Goal: Information Seeking & Learning: Learn about a topic

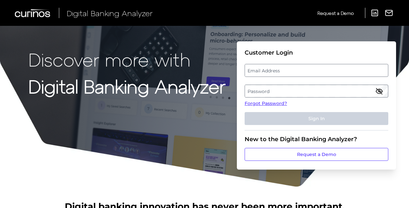
click at [258, 67] on label "Email Address" at bounding box center [316, 71] width 143 height 12
click at [258, 67] on input "email" at bounding box center [316, 70] width 144 height 13
click at [258, 67] on input "Email Address" at bounding box center [316, 70] width 144 height 13
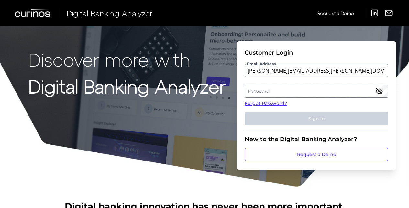
click at [259, 92] on label "Password" at bounding box center [316, 91] width 143 height 12
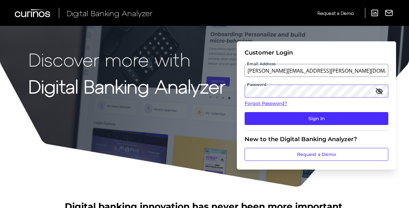
click at [244, 112] on button "Sign In" at bounding box center [316, 118] width 144 height 13
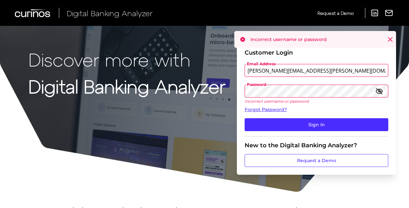
click at [377, 92] on icon "button" at bounding box center [379, 91] width 8 height 8
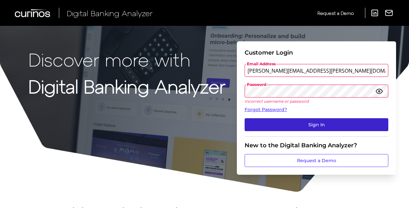
click at [262, 126] on button "Sign In" at bounding box center [316, 124] width 144 height 13
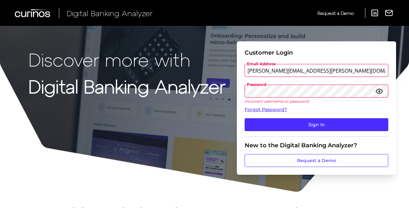
drag, startPoint x: 262, startPoint y: 69, endPoint x: 255, endPoint y: 70, distance: 7.3
click at [255, 70] on input "Jodi.la.gallacher@keybank.com" at bounding box center [316, 70] width 144 height 13
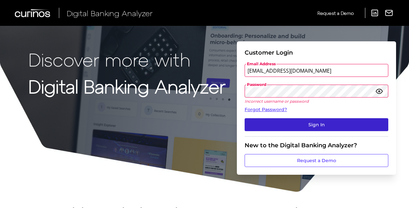
type input "Jodi_gallacher@keybank.com"
click at [309, 124] on button "Sign In" at bounding box center [316, 124] width 144 height 13
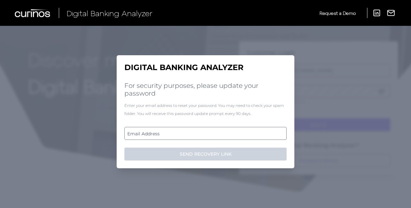
click at [182, 134] on label "Email Address" at bounding box center [205, 134] width 161 height 12
click at [182, 134] on input "email" at bounding box center [205, 133] width 162 height 13
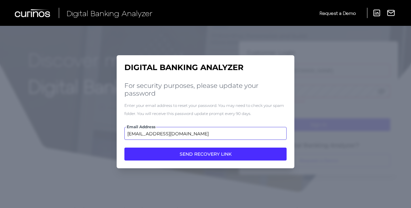
type input "Jodi_Gallacher@keybank.com"
click at [124, 148] on button "SEND RECOVERY LINK" at bounding box center [205, 154] width 162 height 13
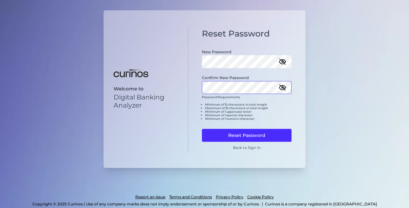
click at [202, 129] on button "Reset Password" at bounding box center [247, 135] width 90 height 13
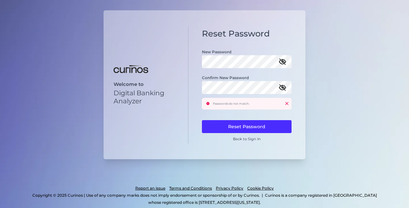
click at [283, 88] on icon "button" at bounding box center [282, 88] width 8 height 8
click at [282, 62] on icon "button" at bounding box center [282, 62] width 6 height 6
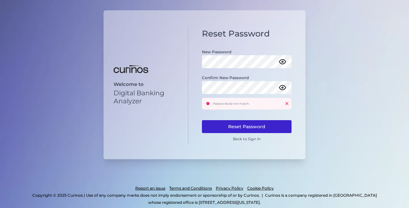
click at [269, 129] on button "Reset Password" at bounding box center [247, 126] width 90 height 13
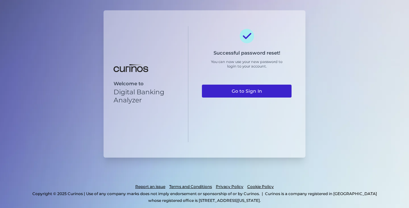
click at [266, 88] on link "Go to Sign In" at bounding box center [247, 91] width 90 height 13
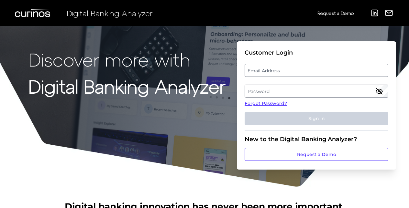
click at [366, 69] on label "Email Address" at bounding box center [316, 71] width 143 height 12
click at [366, 69] on input "email" at bounding box center [316, 70] width 144 height 13
type input "Jodi_Gallacher@keybank.com"
click at [352, 86] on label "Password" at bounding box center [316, 91] width 143 height 12
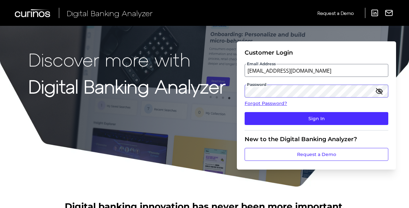
click at [244, 112] on button "Sign In" at bounding box center [316, 118] width 144 height 13
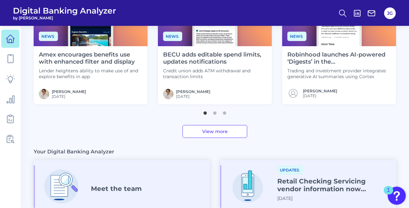
scroll to position [259, 0]
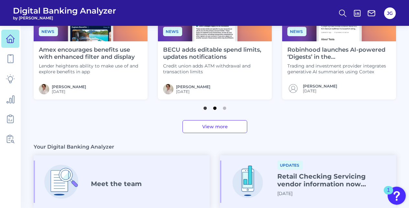
click at [216, 107] on button "2" at bounding box center [214, 106] width 6 height 6
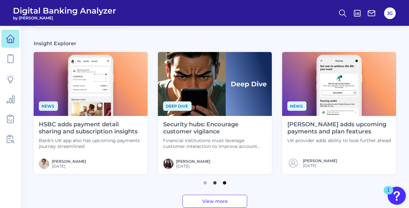
scroll to position [226, 0]
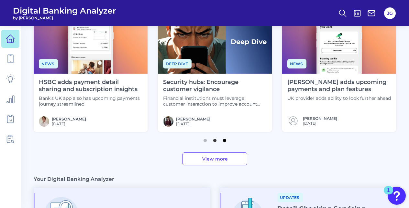
click at [225, 141] on button "3" at bounding box center [224, 139] width 6 height 6
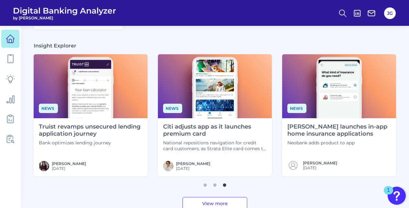
scroll to position [162, 0]
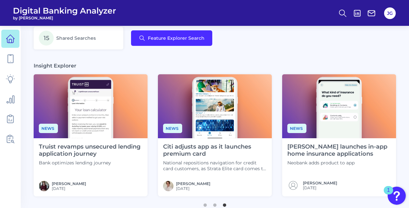
click at [72, 150] on h4 "Truist revamps unsecured lending application journey" at bounding box center [90, 151] width 103 height 14
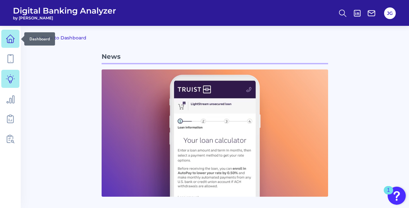
click at [12, 36] on icon at bounding box center [10, 39] width 8 height 8
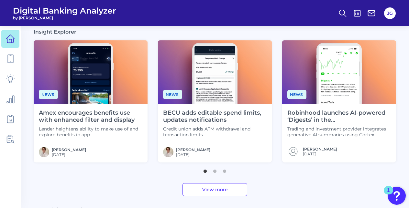
scroll to position [194, 0]
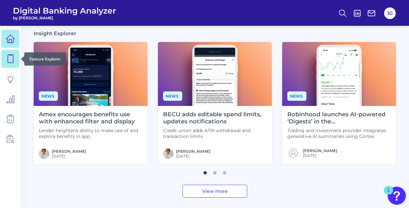
click at [14, 60] on icon at bounding box center [10, 58] width 9 height 9
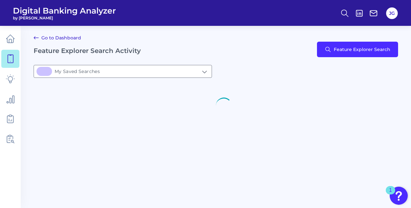
type input "2My Saved Searches"
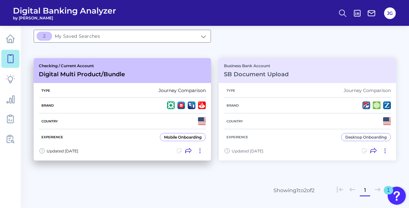
scroll to position [87, 0]
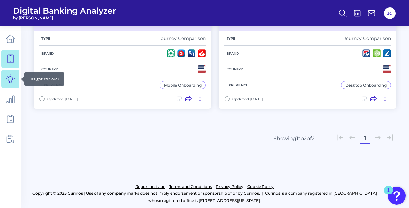
click at [11, 83] on icon at bounding box center [10, 78] width 9 height 9
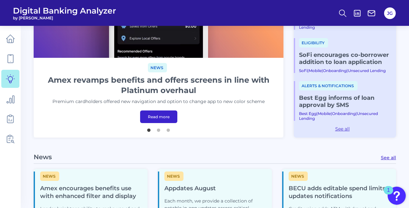
scroll to position [194, 0]
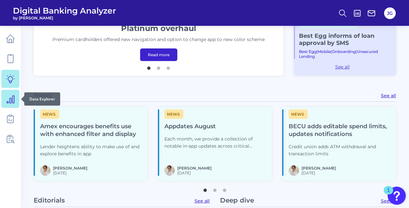
click at [14, 101] on icon at bounding box center [10, 99] width 7 height 7
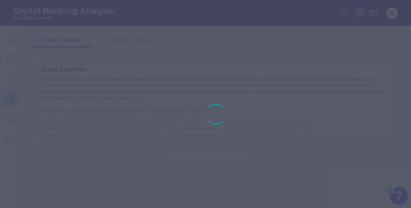
type input "Business Bank Account"
type input "United States"
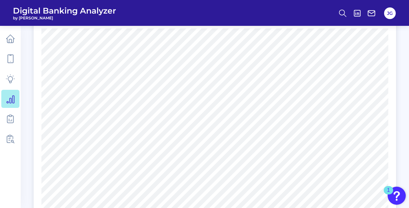
scroll to position [194, 0]
click at [8, 115] on icon at bounding box center [10, 118] width 9 height 9
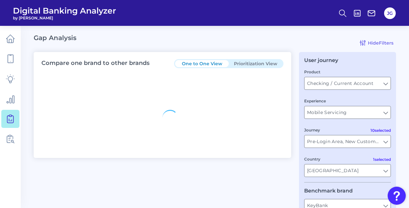
type input "All Countries"
type input "All Journeys"
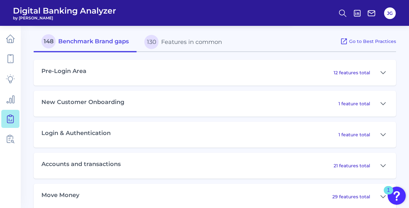
scroll to position [291, 0]
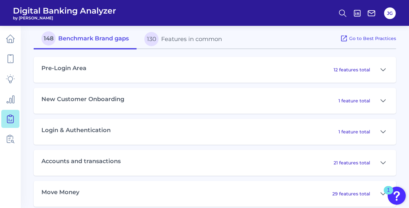
click at [315, 73] on div "Pre-Login Area 12 features total" at bounding box center [215, 70] width 362 height 26
click at [377, 72] on div "12 features total" at bounding box center [360, 70] width 55 height 10
click at [379, 71] on button at bounding box center [382, 70] width 10 height 10
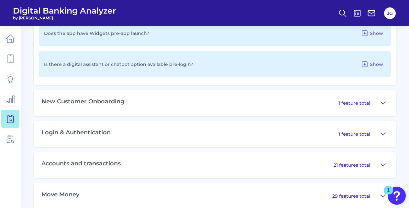
scroll to position [711, 0]
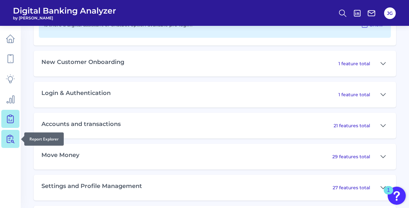
click at [13, 139] on icon at bounding box center [12, 137] width 2 height 3
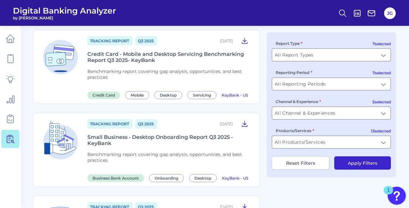
scroll to position [65, 0]
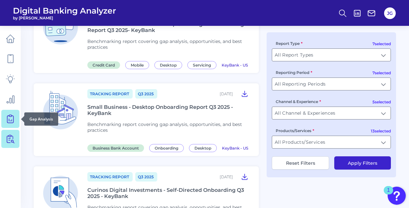
click at [13, 119] on icon at bounding box center [10, 119] width 6 height 7
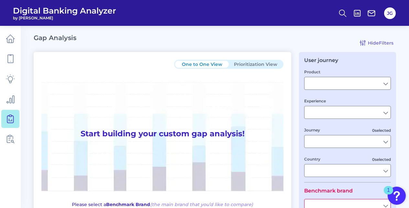
type input "Checking / Current Account"
type input "Mobile Servicing"
type input "Pre-Login Area, New Customer Onboarding, Login & Authentication, Accounts and t…"
type input "United States"
type input "KeyBank"
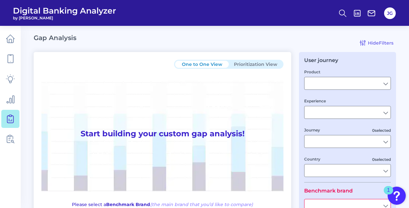
type input "All Select individual brands"
type input "All Countries"
type input "All Journeys"
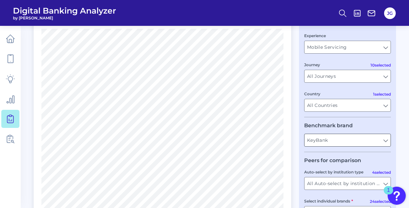
scroll to position [65, 0]
click at [325, 110] on input "All Countries" at bounding box center [347, 106] width 86 height 12
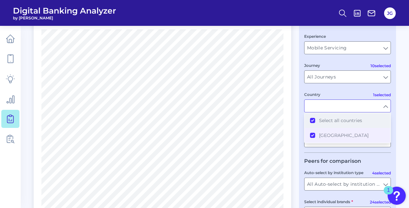
click at [330, 126] on button "Select all countries" at bounding box center [346, 120] width 85 height 15
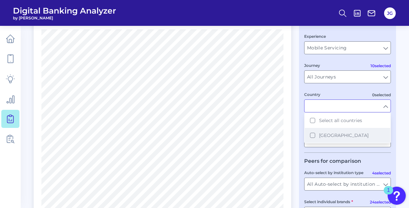
click at [328, 133] on span "United States" at bounding box center [343, 136] width 49 height 6
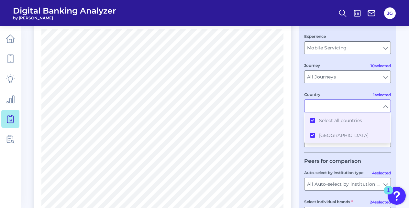
click at [386, 107] on input "Country" at bounding box center [347, 106] width 86 height 12
type input "All Countries"
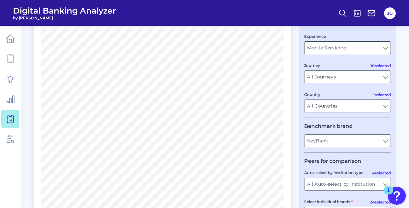
click at [367, 47] on input "Mobile Servicing" at bounding box center [347, 48] width 86 height 12
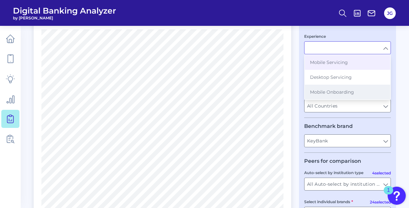
click at [355, 91] on button "Mobile Onboarding" at bounding box center [346, 92] width 85 height 15
type input "Mobile Onboarding"
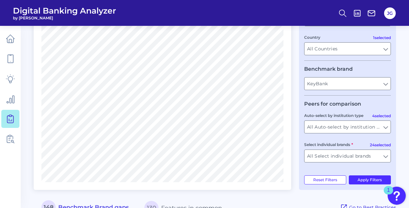
scroll to position [162, 0]
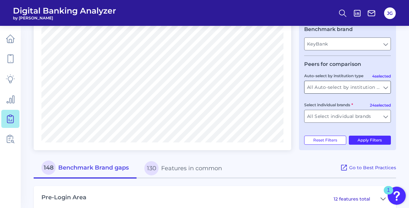
click at [377, 89] on input "All Auto-select by institution types" at bounding box center [347, 87] width 86 height 12
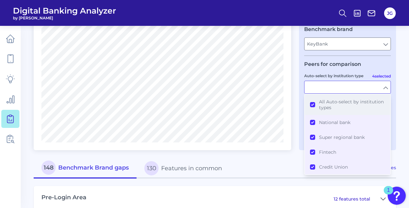
click at [334, 107] on span "All Auto-select by institution types" at bounding box center [352, 105] width 66 height 12
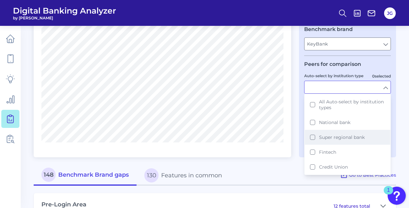
drag, startPoint x: 332, startPoint y: 125, endPoint x: 331, endPoint y: 139, distance: 13.9
click at [331, 139] on ul "All Auto-select by institution types National bank Super regional bank Fintech …" at bounding box center [347, 134] width 87 height 81
click at [331, 139] on span "Super regional bank" at bounding box center [342, 137] width 46 height 6
type input "BMO, Citizens Bank, Fifth Third, M&T Bank, Regions Bank, Santander, Synovus, Tr…"
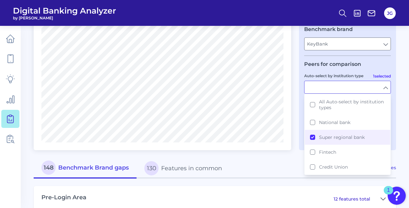
click at [395, 116] on div "User journey Product Checking / Current Account Checking / Current Account Expe…" at bounding box center [347, 20] width 97 height 260
type input "Super regional bank"
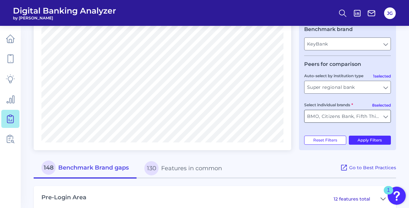
click at [373, 121] on input "BMO, Citizens Bank, Fifth Third, M&T Bank, Regions Bank, Santander, Synovus, Tr…" at bounding box center [347, 116] width 86 height 12
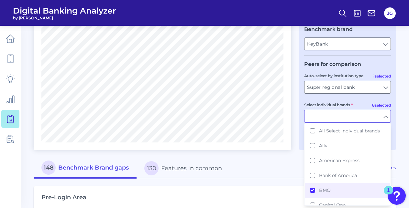
click at [401, 122] on main "Gap Analysis Hide Filters Compare one brand to other brands One to One View Pri…" at bounding box center [204, 169] width 409 height 663
type input "BMO, Citizens Bank, Fifth Third, M&T Bank, Regions Bank, Santander, Synovus, Tr…"
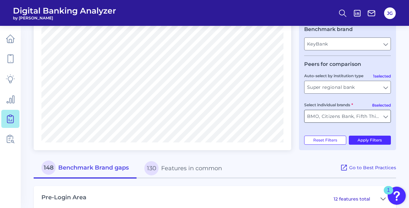
click at [386, 120] on input "BMO, Citizens Bank, Fifth Third, M&T Bank, Regions Bank, Santander, Synovus, Tr…" at bounding box center [347, 116] width 86 height 12
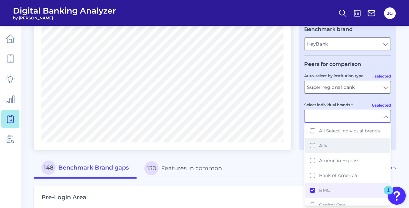
click at [350, 146] on button "Ally" at bounding box center [346, 145] width 85 height 15
click at [399, 141] on main "Gap Analysis Hide Filters Compare one brand to other brands One to One View Pri…" at bounding box center [204, 169] width 409 height 663
type input "BMO, Citizens Bank, Fifth Third, M&T Bank, Regions Bank, Santander, Synovus, Tr…"
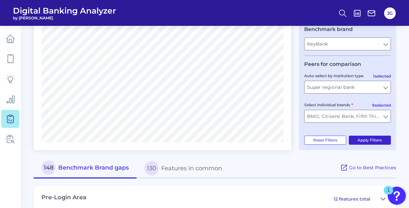
click at [371, 142] on button "Apply Filters" at bounding box center [369, 140] width 42 height 9
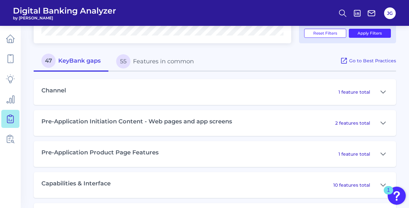
scroll to position [259, 0]
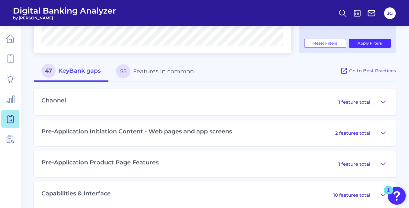
click at [156, 76] on button "55 Features in common" at bounding box center [154, 71] width 93 height 21
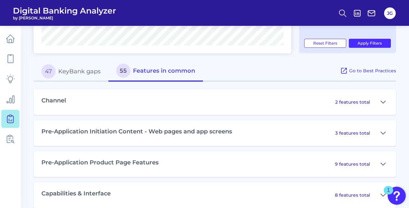
click at [65, 75] on button "47 KeyBank gaps" at bounding box center [71, 71] width 75 height 21
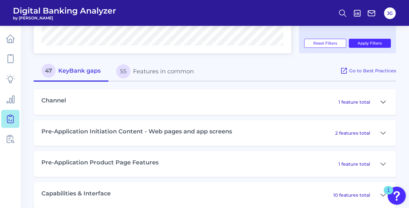
click at [383, 102] on icon at bounding box center [382, 102] width 5 height 8
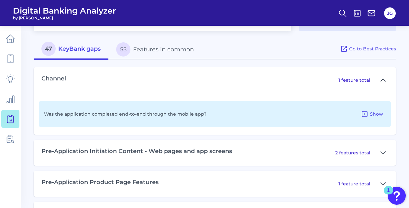
scroll to position [291, 0]
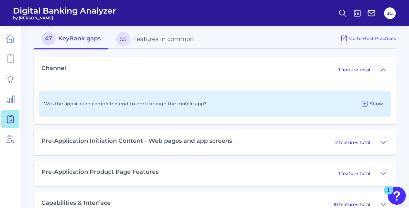
click at [383, 102] on button "Show" at bounding box center [371, 104] width 27 height 10
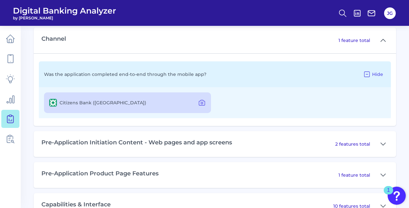
scroll to position [388, 0]
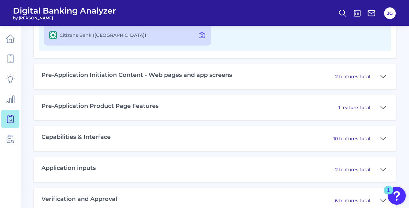
click at [379, 80] on button at bounding box center [382, 76] width 10 height 10
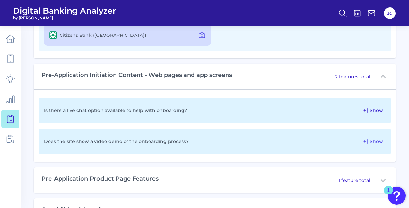
click at [370, 111] on span "Show" at bounding box center [375, 111] width 13 height 6
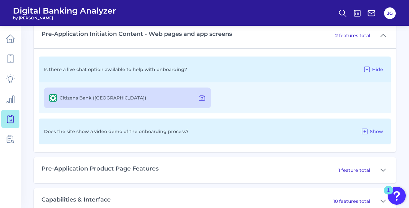
scroll to position [452, 0]
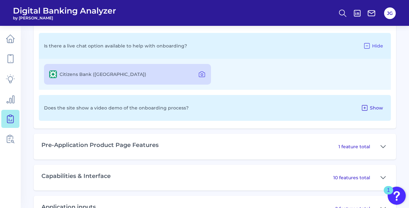
click at [367, 108] on icon at bounding box center [364, 108] width 8 height 8
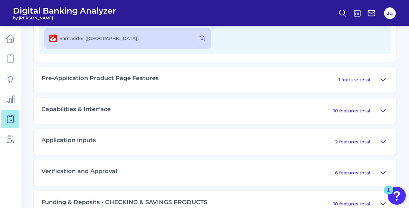
scroll to position [582, 0]
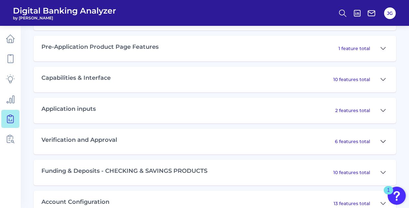
click at [385, 144] on icon at bounding box center [382, 142] width 5 height 8
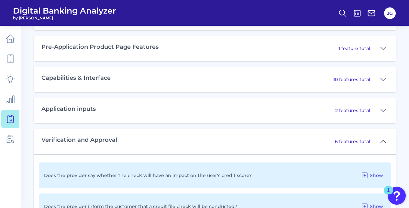
scroll to position [646, 0]
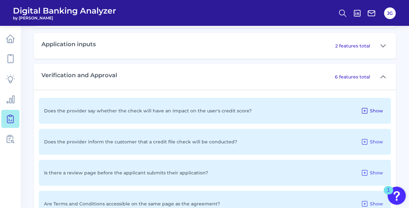
click at [375, 112] on span "Show" at bounding box center [375, 111] width 13 height 6
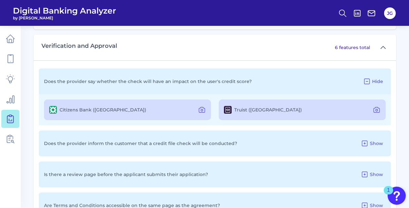
scroll to position [711, 0]
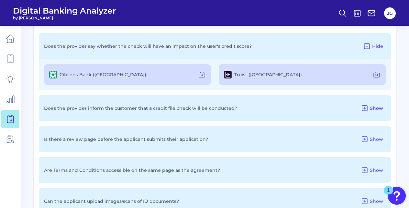
click at [367, 113] on button "Show" at bounding box center [371, 108] width 27 height 10
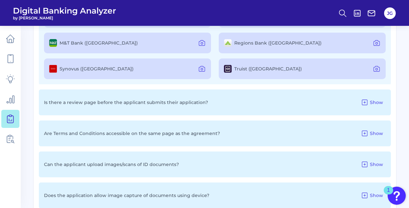
scroll to position [840, 0]
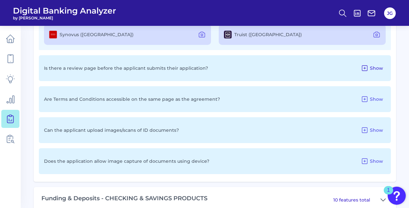
click at [365, 71] on icon at bounding box center [364, 68] width 5 height 5
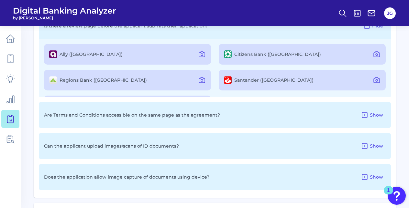
scroll to position [873, 0]
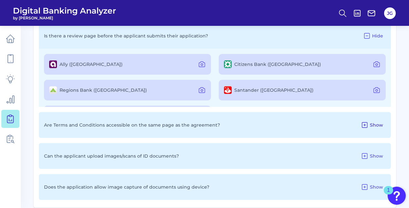
click at [377, 124] on span "Show" at bounding box center [375, 125] width 13 height 6
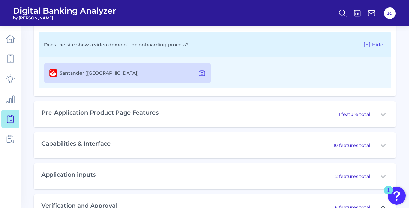
scroll to position [452, 0]
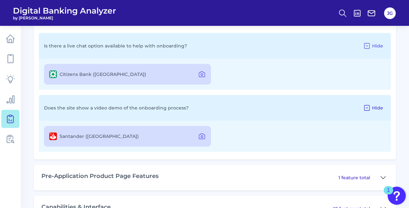
click at [370, 109] on icon at bounding box center [367, 108] width 8 height 8
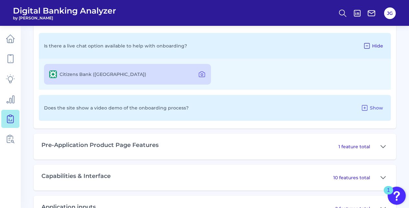
click at [374, 47] on span "Hide" at bounding box center [377, 46] width 11 height 6
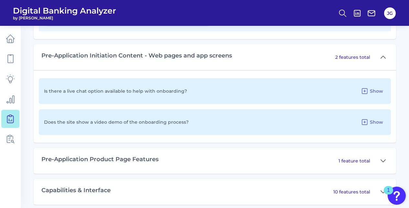
scroll to position [388, 0]
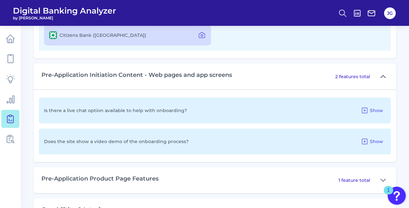
click at [387, 77] on button at bounding box center [382, 76] width 10 height 10
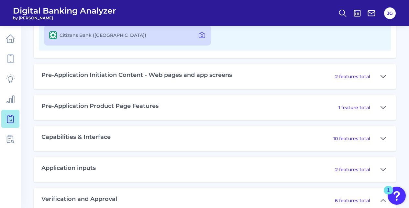
scroll to position [323, 0]
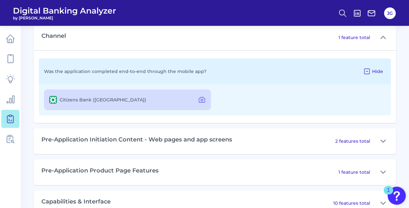
click at [385, 72] on button "Hide" at bounding box center [372, 71] width 25 height 10
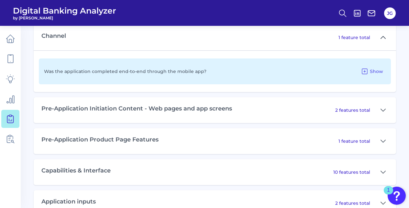
click at [381, 39] on icon at bounding box center [382, 38] width 5 height 8
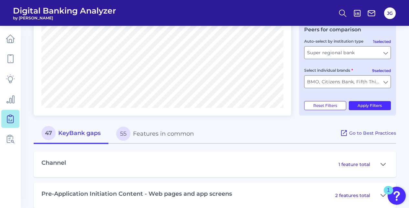
scroll to position [194, 0]
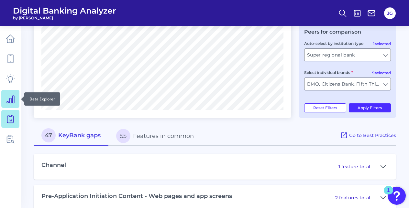
click at [12, 103] on link at bounding box center [10, 99] width 18 height 18
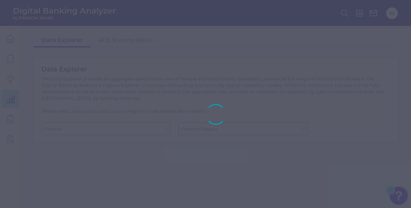
type input "Business Bank Account"
type input "United States"
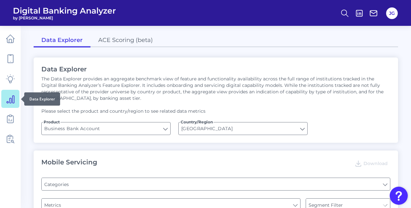
type input "Pre-login Features"
type input "Type of Institution"
type input "Login"
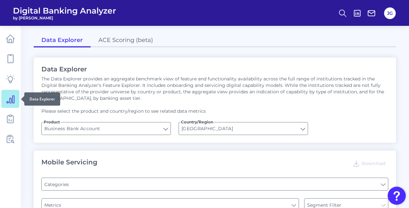
type input "Channel"
type input "Upon opening the app are users immediately prompted to use Touch/Face ID to log…"
type input "Does it offer third-party single sign on?"
type input "Can you apply for the PRODUCT as a new to brand customer on ANY digital channel?"
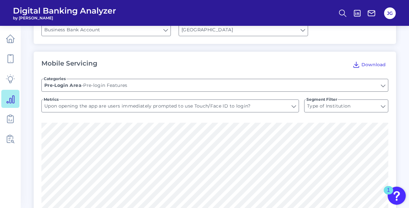
scroll to position [65, 0]
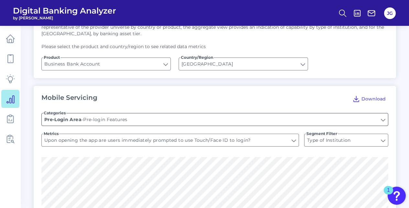
click at [381, 118] on input "Pre-login Features" at bounding box center [215, 119] width 346 height 12
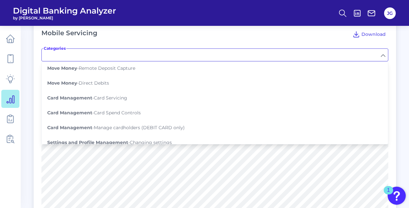
scroll to position [143, 0]
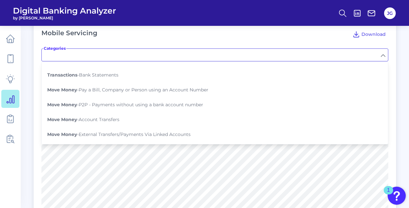
click at [383, 57] on input "Categories" at bounding box center [215, 55] width 346 height 12
type input "Pre-login Features"
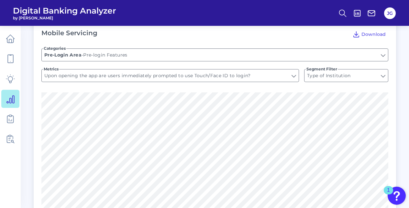
click at [393, 73] on div "Mobile Servicing Download Categories Pre-login Features Pre-Login Area - Pre-lo…" at bounding box center [215, 177] width 362 height 313
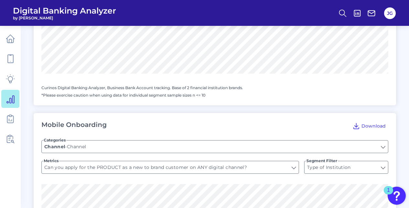
scroll to position [743, 0]
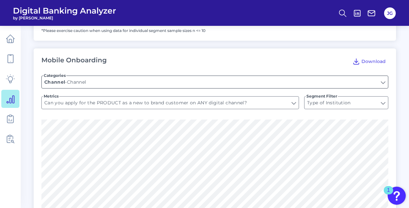
click at [385, 82] on input "Channel" at bounding box center [215, 82] width 346 height 12
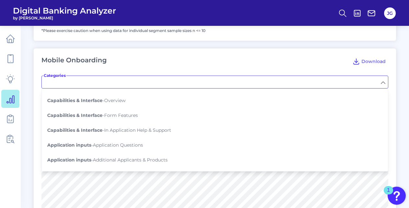
scroll to position [129, 0]
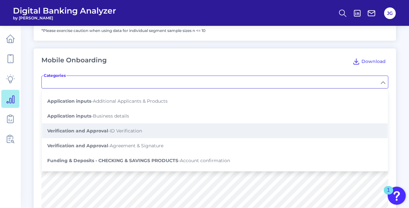
click at [244, 123] on button "Verification and Approval - ID Verification" at bounding box center [214, 130] width 345 height 15
type input "ID Verification"
type input "Is applicant required to submit an ID document?"
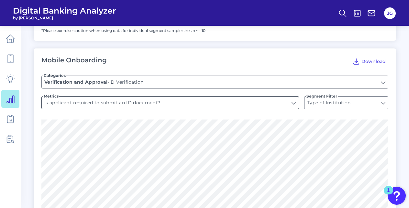
scroll to position [776, 0]
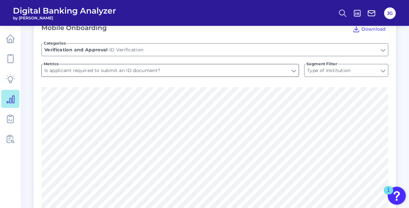
click at [292, 71] on input "Is applicant required to submit an ID document?" at bounding box center [170, 70] width 257 height 12
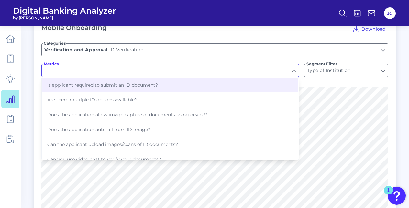
type input "Is applicant required to submit an ID document?"
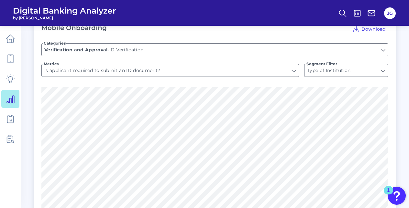
click at [351, 63] on form "Categories ID Verification Verification and Approval - ID Verification Metrics …" at bounding box center [214, 62] width 346 height 52
click at [352, 68] on input "Type of Institution" at bounding box center [345, 70] width 83 height 12
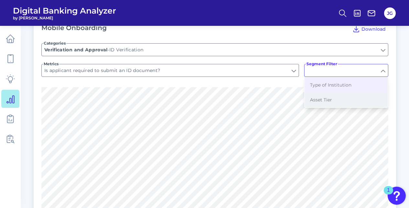
type input "Type of Institution"
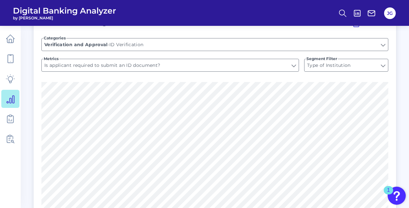
scroll to position [747, 0]
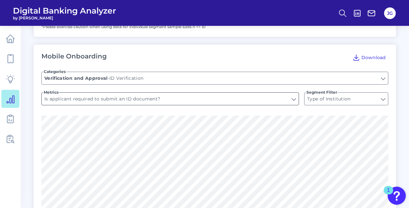
click at [146, 99] on input "Is applicant required to submit an ID document?" at bounding box center [170, 99] width 257 height 12
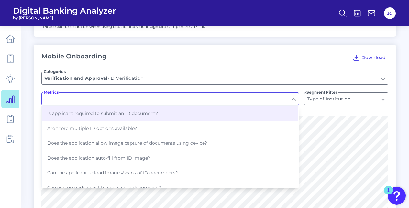
click at [247, 64] on form "Categories ID Verification Verification and Approval - ID Verification Metrics …" at bounding box center [214, 90] width 346 height 52
type input "Is applicant required to submit an ID document?"
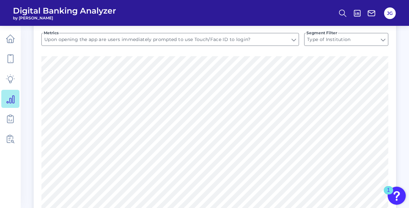
scroll to position [0, 0]
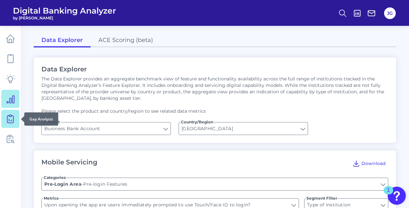
click at [10, 124] on link at bounding box center [10, 119] width 18 height 18
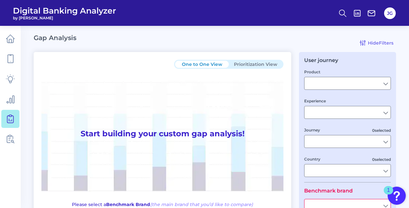
type input "Checking / Current Account"
type input "Mobile Servicing"
type input "Pre-Login Area, New Customer Onboarding, Login & Authentication, Accounts and t…"
type input "United States"
type input "KeyBank"
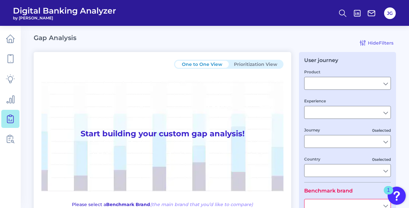
type input "All Select individual brands"
type input "All Countries"
type input "All Journeys"
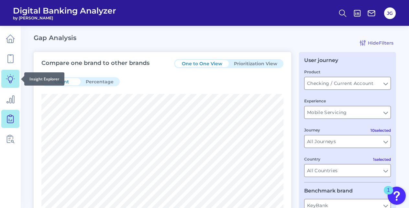
click at [13, 74] on icon at bounding box center [10, 78] width 9 height 9
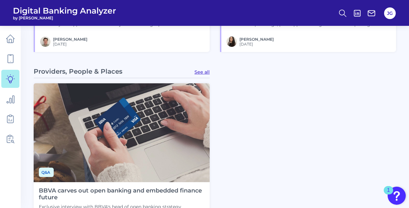
scroll to position [679, 0]
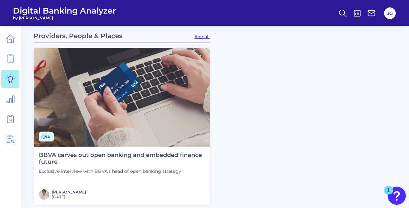
click at [138, 156] on h4 "BBVA carves out open banking and embedded finance future" at bounding box center [121, 159] width 165 height 14
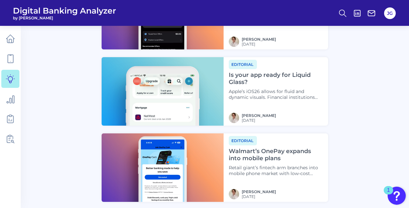
scroll to position [1357, 0]
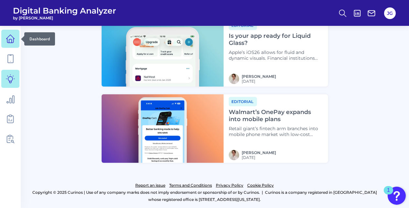
click at [6, 41] on icon at bounding box center [10, 38] width 9 height 9
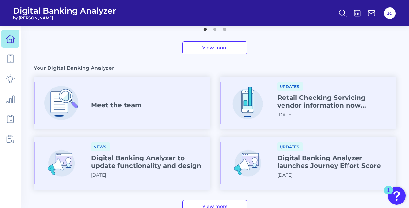
scroll to position [332, 0]
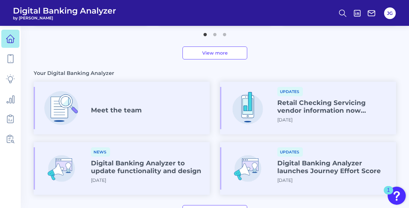
click at [321, 113] on h4 "Retail Checking Servicing vendor information now available" at bounding box center [333, 107] width 113 height 16
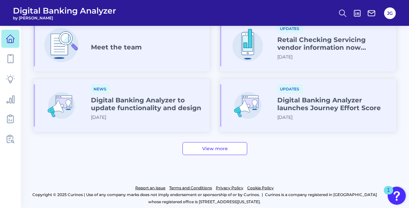
scroll to position [397, 0]
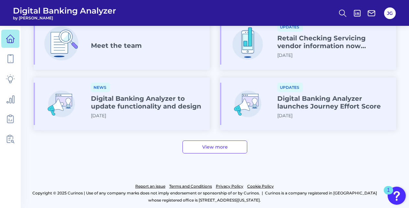
click at [210, 150] on link "View more" at bounding box center [214, 147] width 65 height 13
